Goal: Transaction & Acquisition: Book appointment/travel/reservation

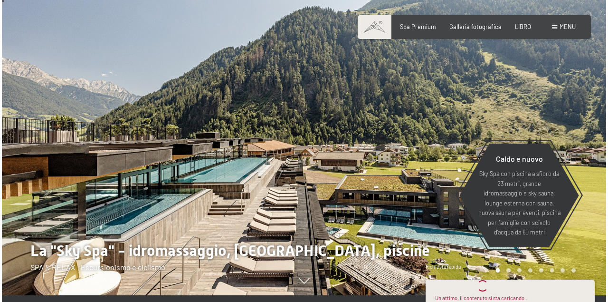
scroll to position [14, 0]
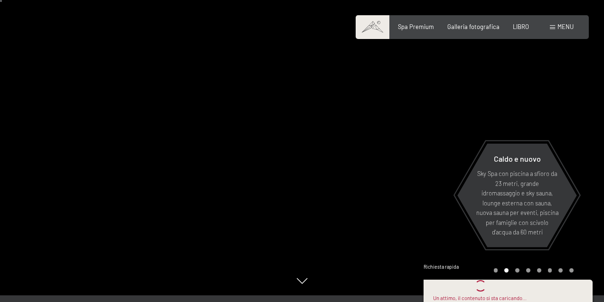
click at [566, 28] on font "menu" at bounding box center [566, 27] width 16 height 8
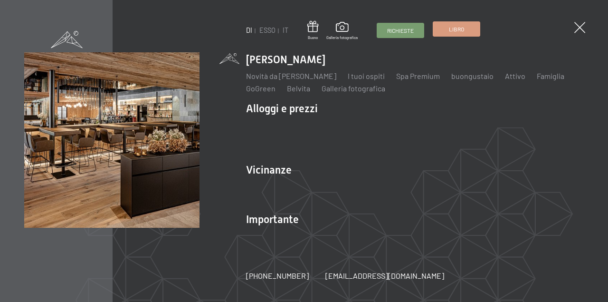
click at [456, 30] on font "Libro" at bounding box center [456, 29] width 15 height 7
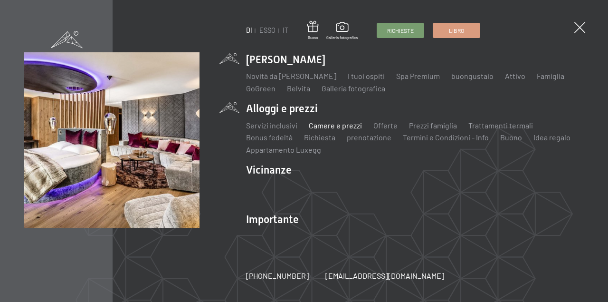
click at [331, 124] on font "Camere e prezzi" at bounding box center [335, 125] width 53 height 9
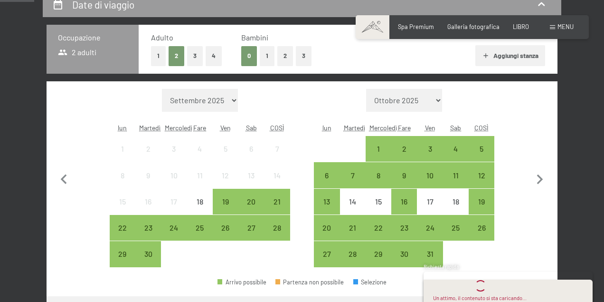
scroll to position [190, 0]
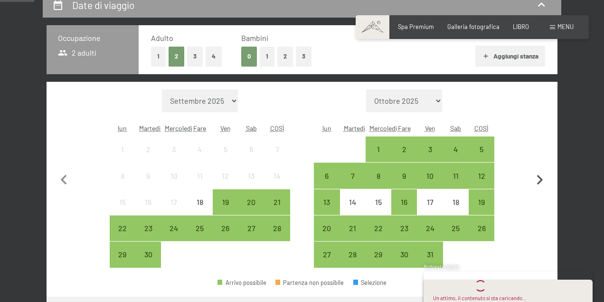
click at [541, 177] on icon "button" at bounding box center [540, 180] width 20 height 20
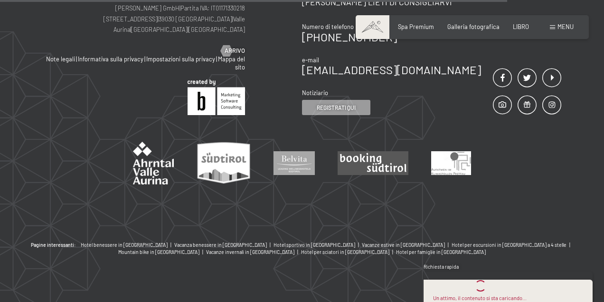
scroll to position [0, 0]
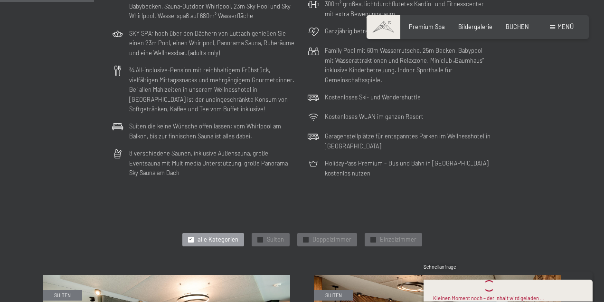
scroll to position [233, 0]
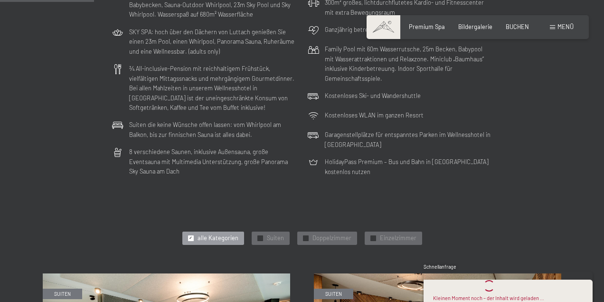
click at [212, 239] on span "alle Kategorien" at bounding box center [218, 238] width 41 height 9
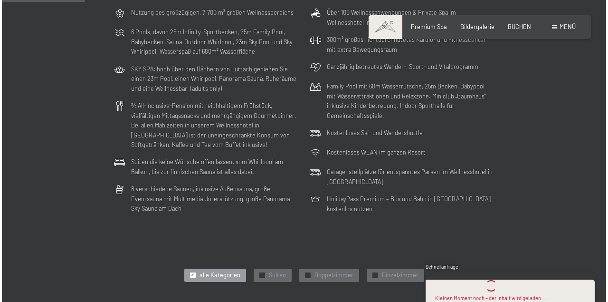
scroll to position [0, 0]
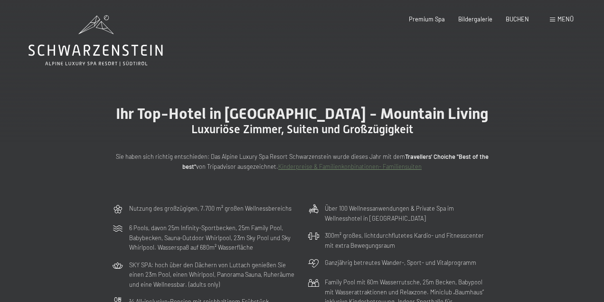
click at [564, 18] on span "Menü" at bounding box center [566, 19] width 16 height 8
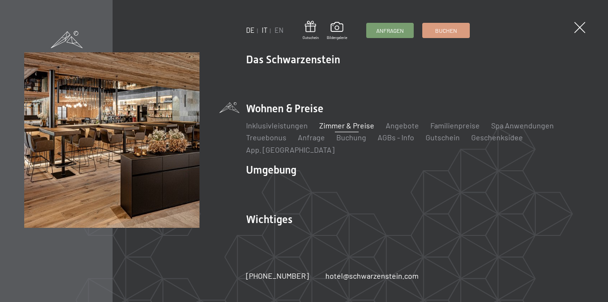
click at [265, 31] on link "IT" at bounding box center [265, 30] width 6 height 8
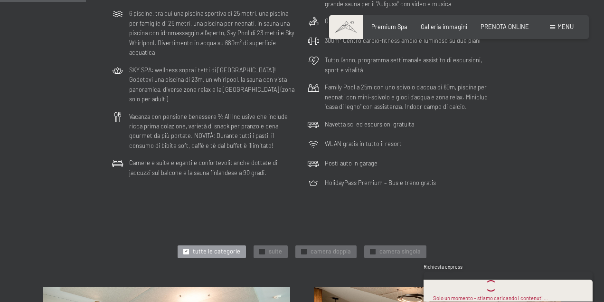
scroll to position [214, 0]
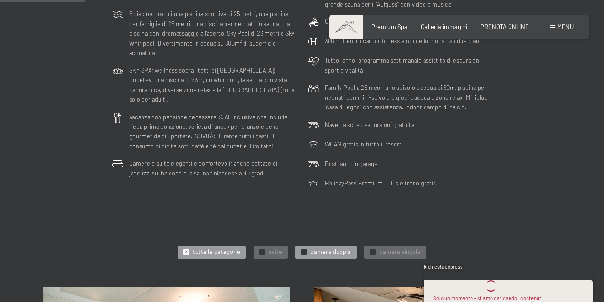
click at [312, 254] on span "camera doppia" at bounding box center [331, 251] width 40 height 9
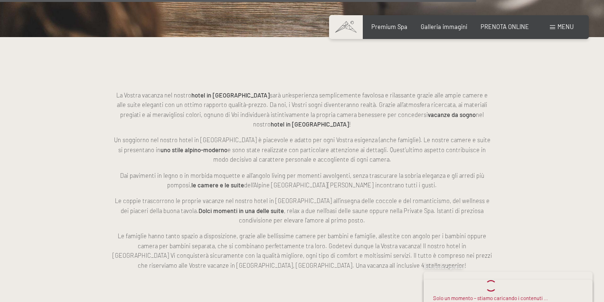
scroll to position [1138, 0]
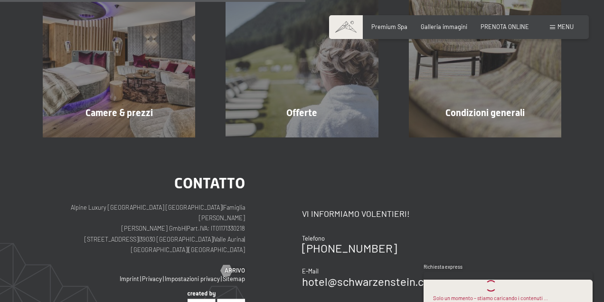
scroll to position [208, 0]
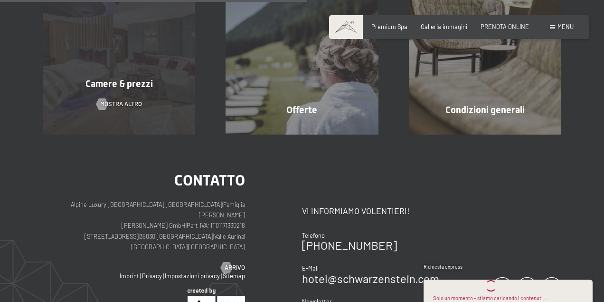
click at [137, 53] on div "Camere & prezzi mostra altro" at bounding box center [119, 57] width 183 height 152
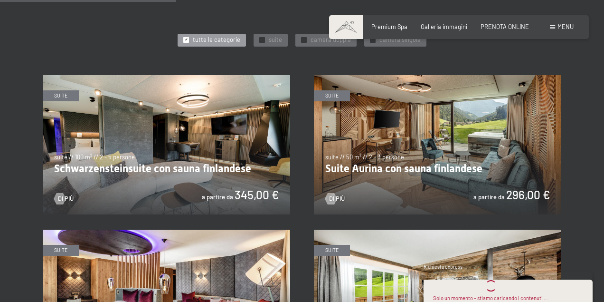
scroll to position [446, 0]
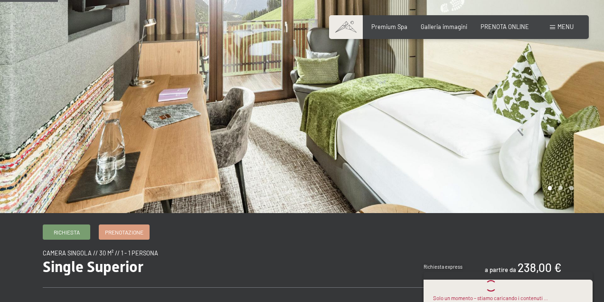
scroll to position [97, 0]
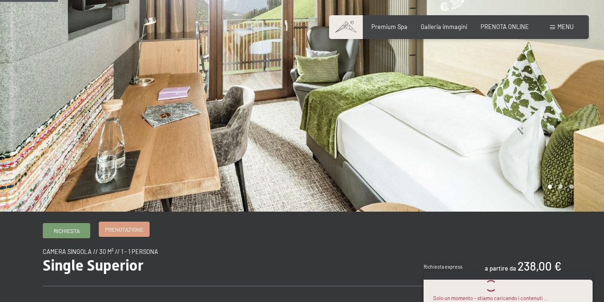
click at [123, 228] on span "Prenotazione" at bounding box center [124, 229] width 38 height 8
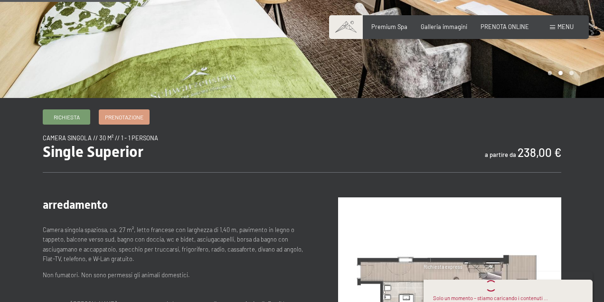
scroll to position [226, 0]
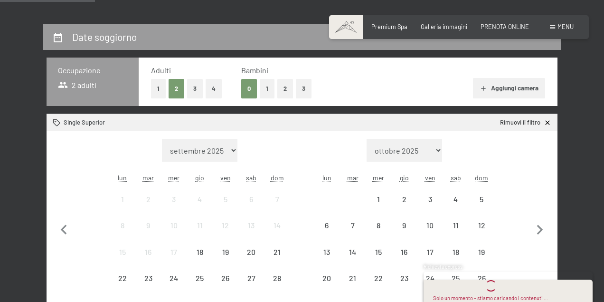
scroll to position [164, 0]
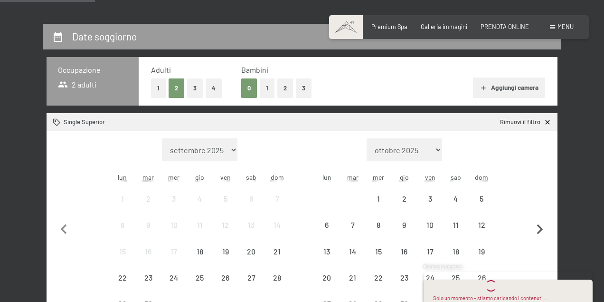
click at [541, 225] on icon "button" at bounding box center [540, 229] width 20 height 20
select select "2025-10-01"
select select "2025-11-01"
select select "2025-10-01"
select select "2025-11-01"
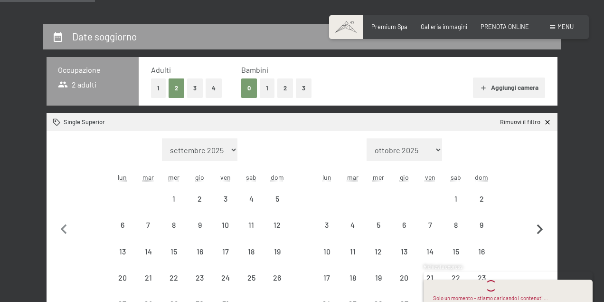
click at [541, 228] on icon "button" at bounding box center [540, 229] width 6 height 10
select select "2025-11-01"
select select "2025-12-01"
select select "2025-11-01"
select select "2025-12-01"
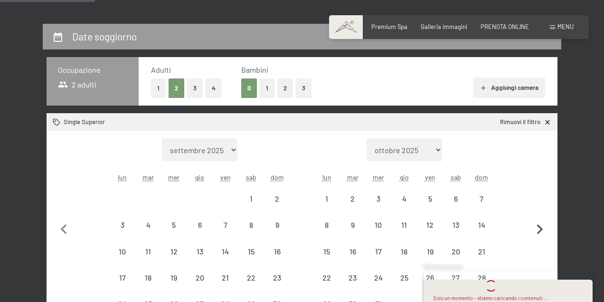
click at [541, 228] on icon "button" at bounding box center [540, 229] width 6 height 10
select select "2025-12-01"
select select "2026-01-01"
select select "2025-12-01"
select select "2026-01-01"
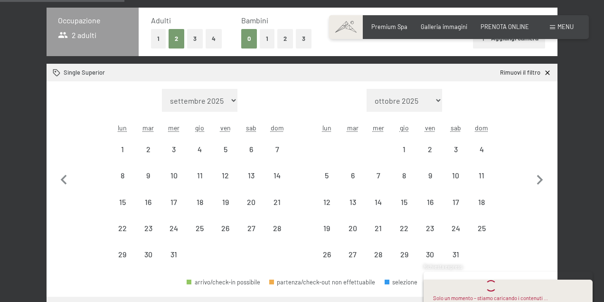
scroll to position [216, 0]
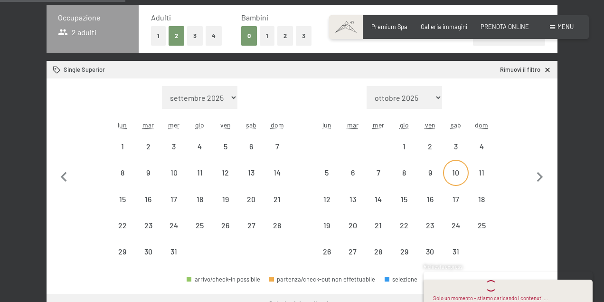
click at [454, 169] on div "10" at bounding box center [456, 181] width 24 height 24
select select "2025-12-01"
select select "2026-01-01"
click at [458, 203] on div "17" at bounding box center [456, 207] width 24 height 24
select select "2025-12-01"
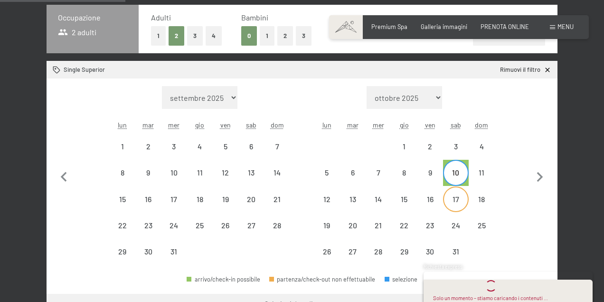
select select "2026-01-01"
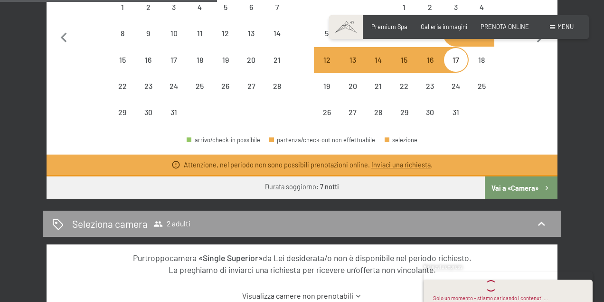
scroll to position [356, 0]
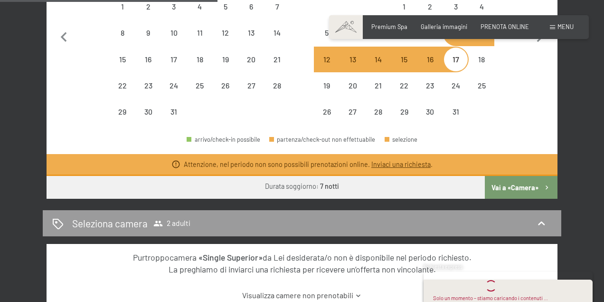
click at [510, 184] on button "Vai a «Camera»" at bounding box center [521, 187] width 73 height 23
select select "2025-12-01"
select select "2026-01-01"
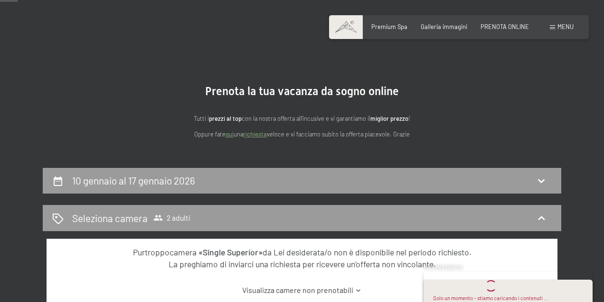
scroll to position [21, 0]
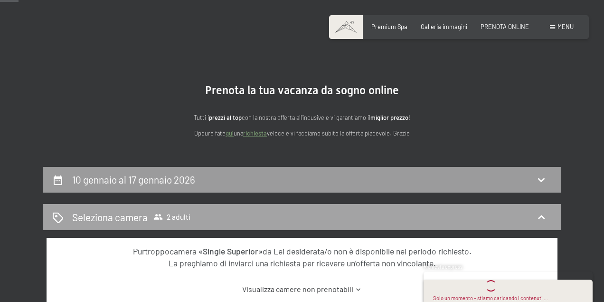
click at [369, 210] on div "Seleziona camera 2 adulti" at bounding box center [302, 217] width 500 height 14
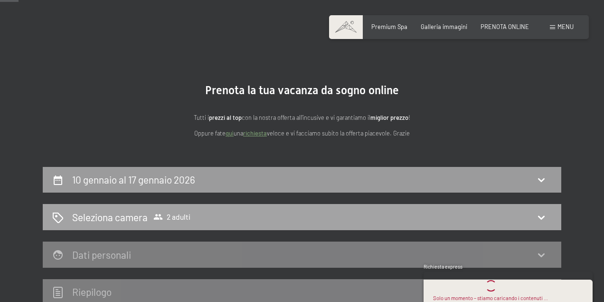
click at [324, 216] on div "Seleziona camera 2 adulti" at bounding box center [302, 217] width 500 height 14
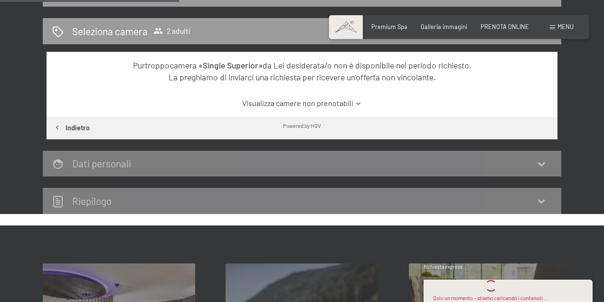
scroll to position [210, 0]
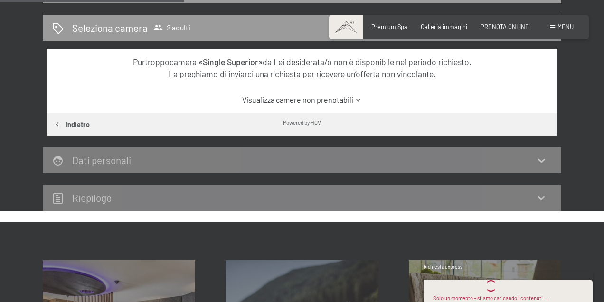
click at [323, 101] on link "Visualizza camere non prenotabili" at bounding box center [302, 100] width 480 height 10
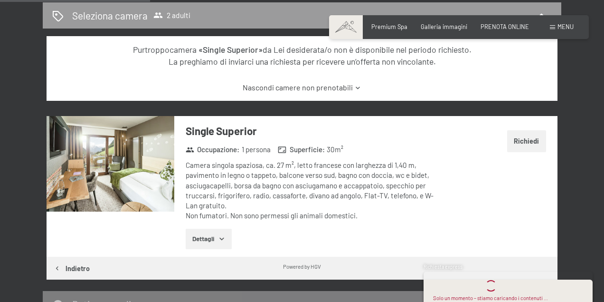
scroll to position [243, 0]
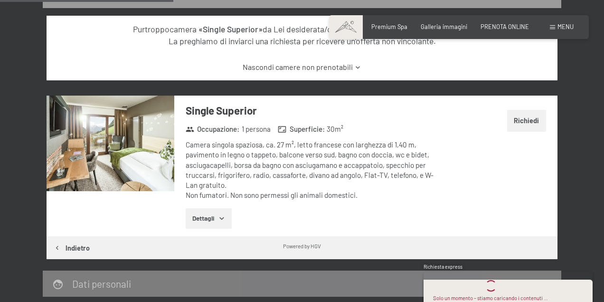
click at [75, 246] on button "Indietro" at bounding box center [72, 247] width 50 height 23
select select "2025-12-01"
select select "2026-01-01"
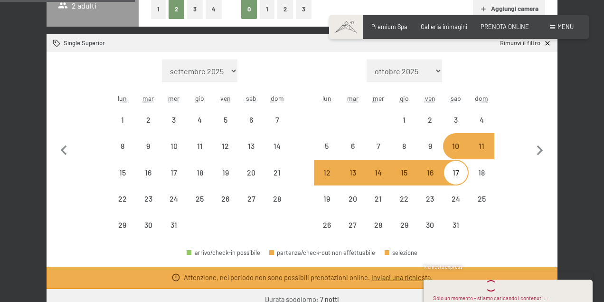
scroll to position [187, 0]
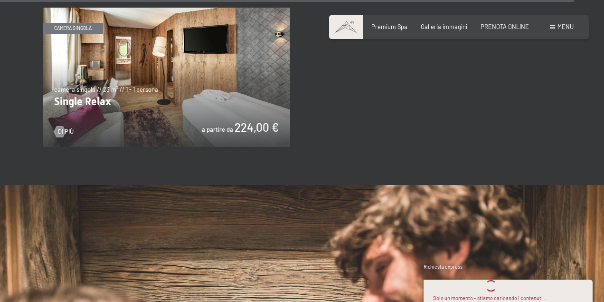
scroll to position [1314, 0]
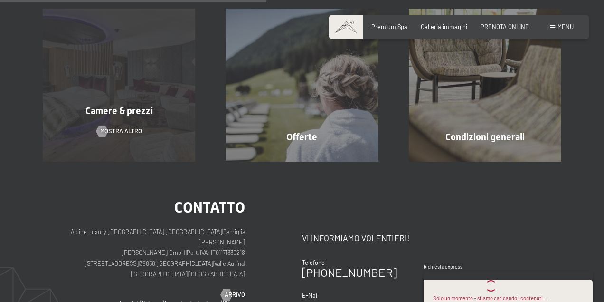
scroll to position [182, 0]
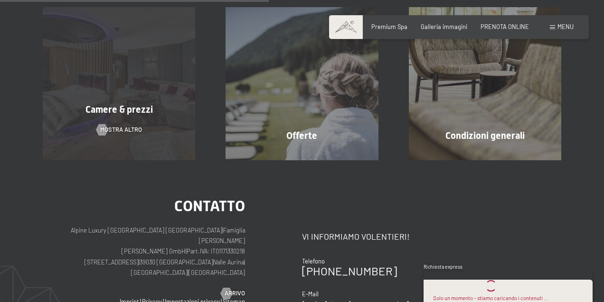
click at [124, 122] on div "Camere & prezzi mostra altro" at bounding box center [119, 83] width 183 height 152
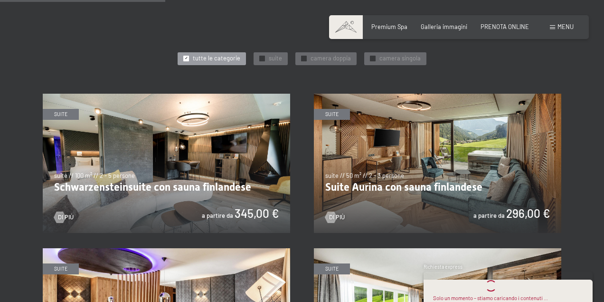
scroll to position [407, 0]
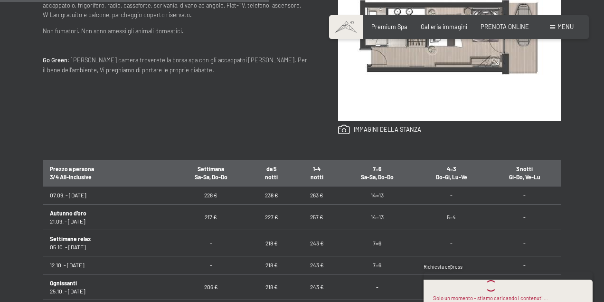
click at [555, 27] on span at bounding box center [552, 27] width 5 height 4
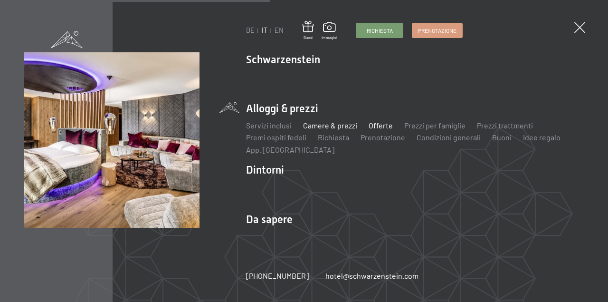
click at [371, 122] on link "Offerte" at bounding box center [381, 125] width 24 height 9
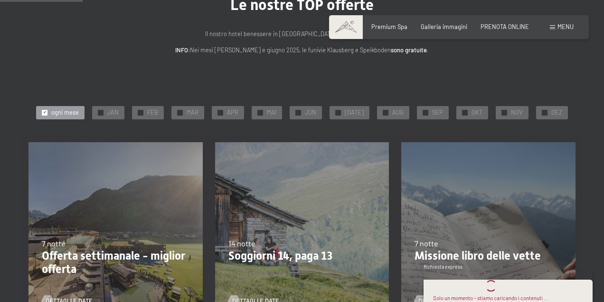
scroll to position [80, 0]
click at [101, 114] on div "✓ JAN" at bounding box center [108, 112] width 32 height 13
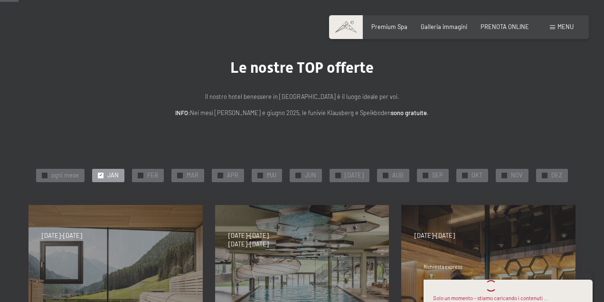
scroll to position [17, 0]
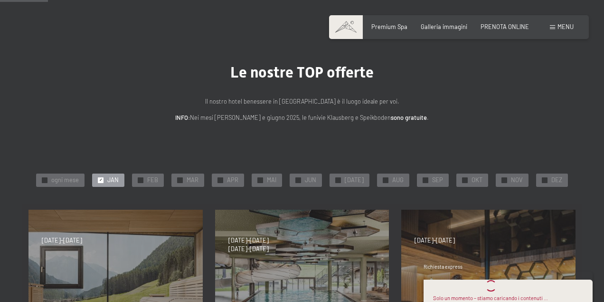
scroll to position [0, 0]
